Goal: Information Seeking & Learning: Learn about a topic

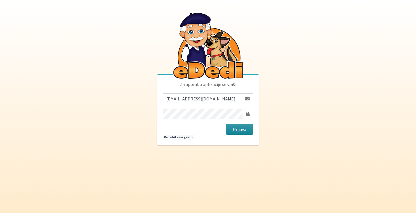
click at [243, 130] on button "Prijava" at bounding box center [239, 129] width 27 height 11
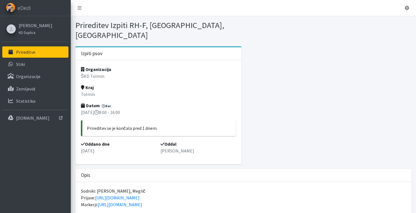
click at [29, 57] on link "Prireditve" at bounding box center [35, 51] width 66 height 11
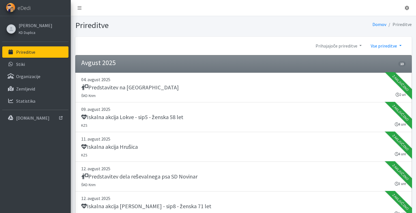
click at [381, 48] on link "Vse prireditve" at bounding box center [387, 45] width 40 height 11
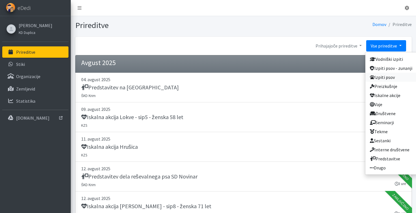
click at [379, 77] on link "Izpiti psov" at bounding box center [392, 77] width 52 height 9
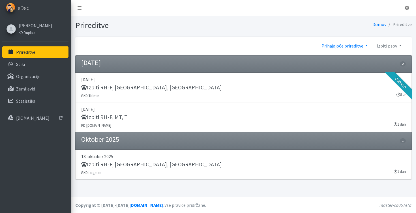
click at [354, 46] on link "Prihajajoče prireditve" at bounding box center [344, 45] width 55 height 11
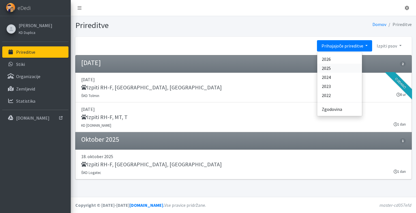
click at [348, 70] on link "2025" at bounding box center [340, 68] width 45 height 9
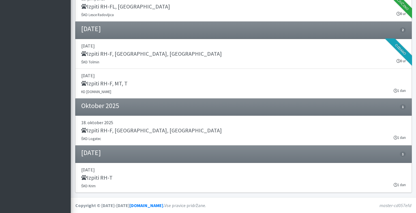
scroll to position [283, 0]
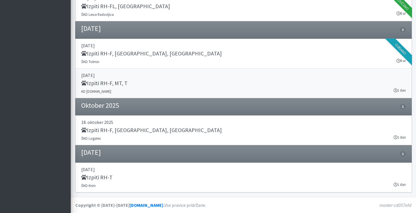
click at [117, 87] on div "Izpiti RH-F, MT, T" at bounding box center [243, 84] width 325 height 8
click at [108, 129] on h5 "Izpiti RH-F, FL, MT" at bounding box center [151, 130] width 141 height 7
click at [109, 170] on p "[DATE]" at bounding box center [243, 169] width 325 height 7
